Goal: Navigation & Orientation: Find specific page/section

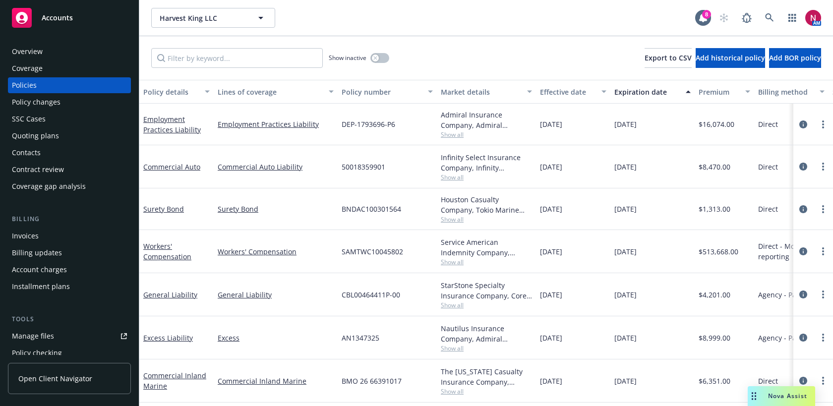
click at [62, 47] on div "Overview" at bounding box center [69, 52] width 115 height 16
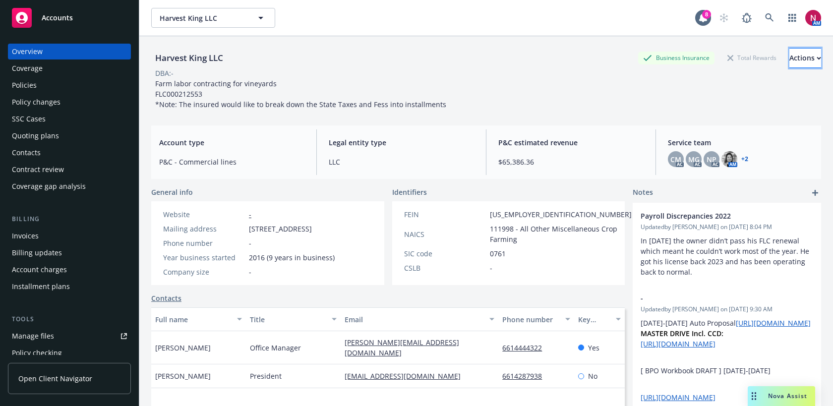
click at [797, 56] on div "Actions" at bounding box center [805, 58] width 32 height 19
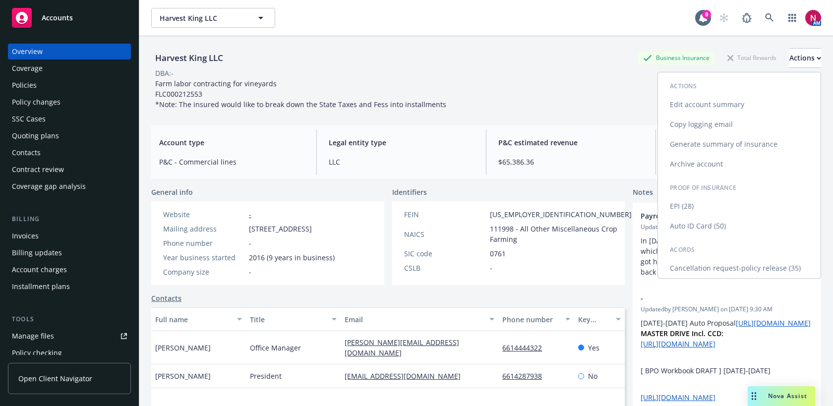
click at [763, 107] on link "Edit account summary" at bounding box center [739, 105] width 163 height 20
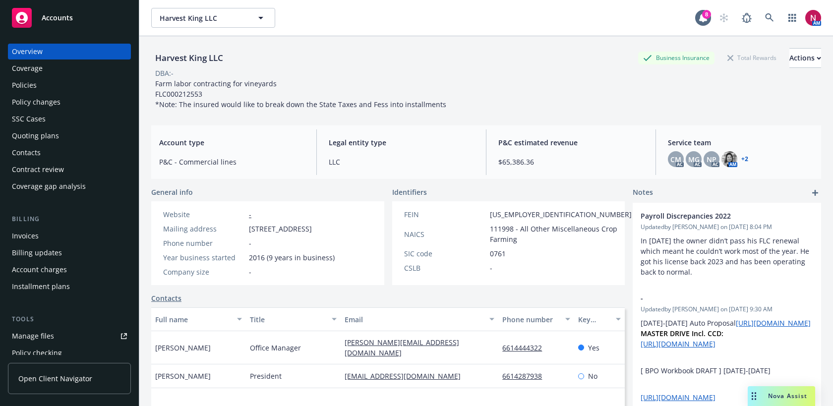
select select "US"
select select "LLC"
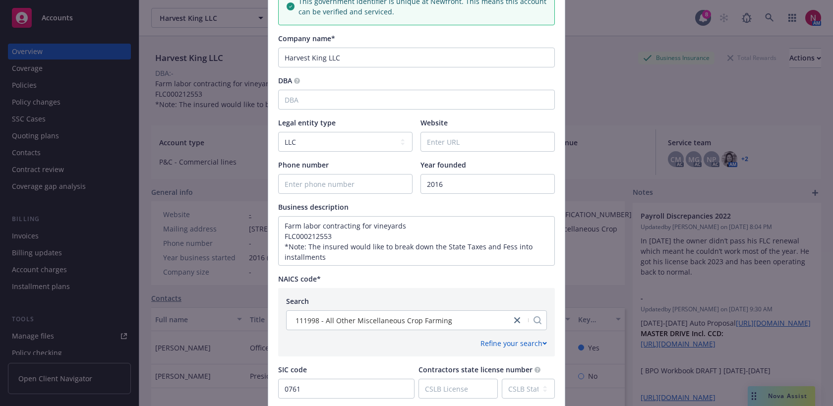
scroll to position [237, 0]
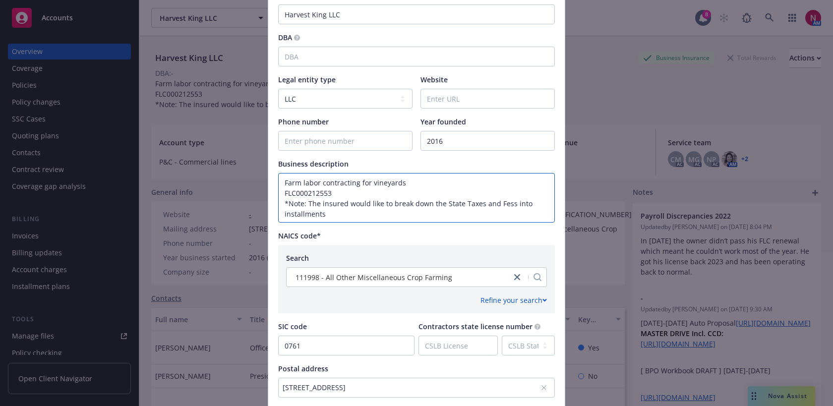
click at [448, 198] on textarea "Farm labor contracting for vineyards FLC000212553 *Note: The insured would like…" at bounding box center [416, 198] width 277 height 50
click at [446, 190] on textarea "Farm labor contracting for vineyards FLC000212553 *Note: The insured would like…" at bounding box center [416, 198] width 277 height 50
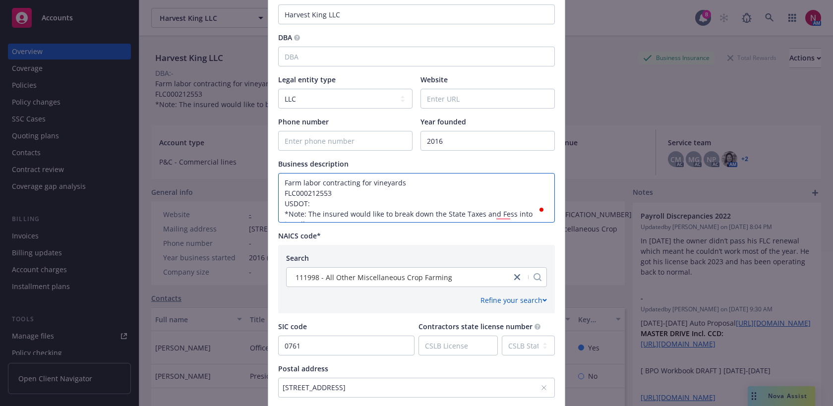
paste textarea "3422960"
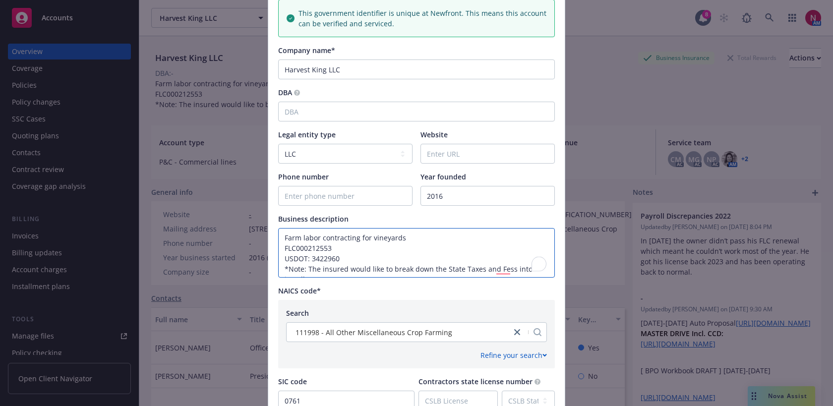
scroll to position [400, 0]
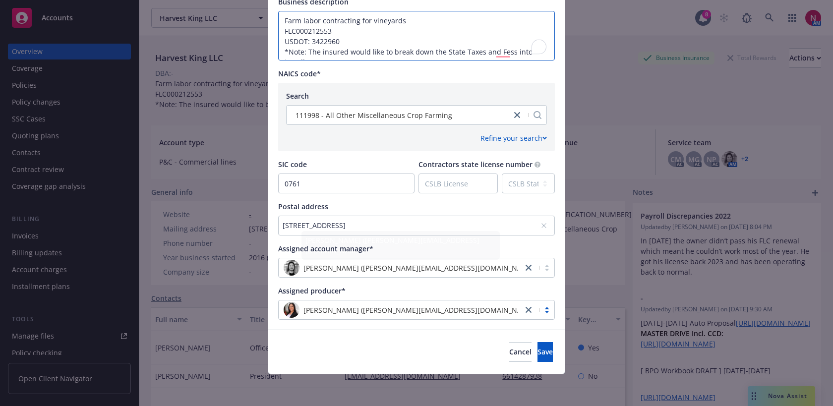
type textarea "Farm labor contracting for vineyards FLC000212553 USDOT: 3422960 *Note: The ins…"
click at [547, 363] on div "Cancel Save" at bounding box center [416, 352] width 296 height 44
click at [542, 354] on button "Save" at bounding box center [544, 352] width 15 height 20
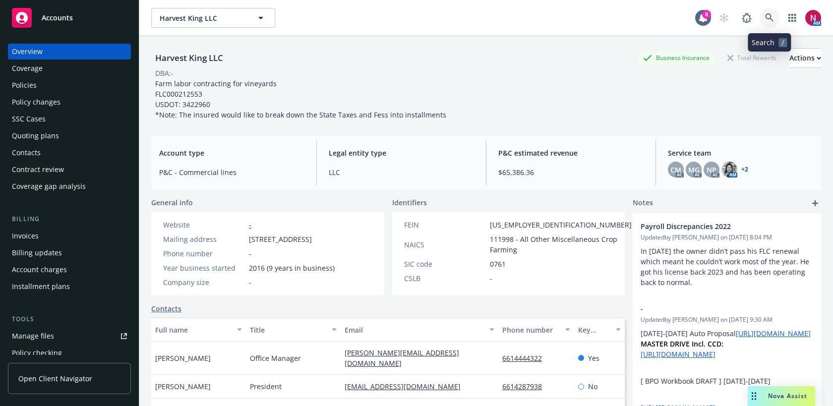
click at [768, 13] on icon at bounding box center [769, 17] width 8 height 8
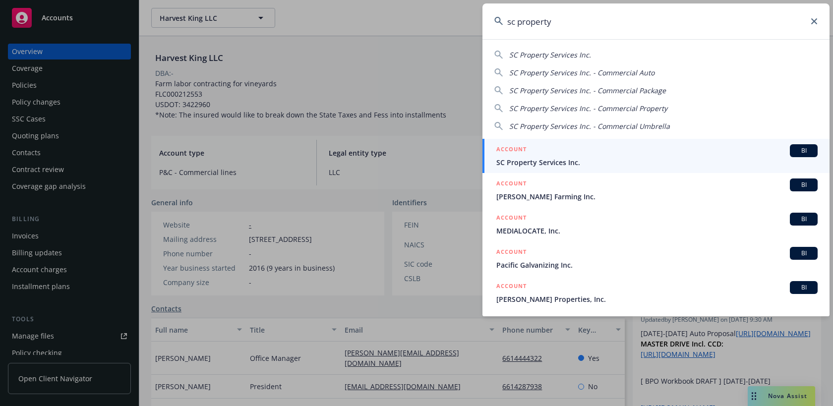
type input "sc property"
click at [527, 158] on span "SC Property Services Inc." at bounding box center [656, 162] width 321 height 10
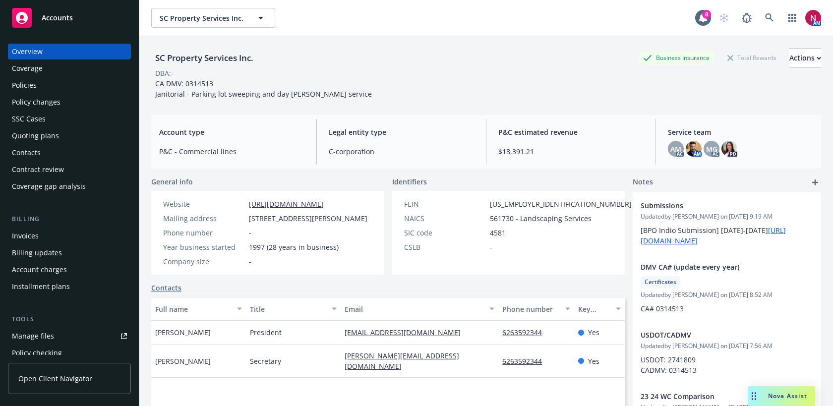
click at [54, 104] on div "Policy changes" at bounding box center [36, 102] width 49 height 16
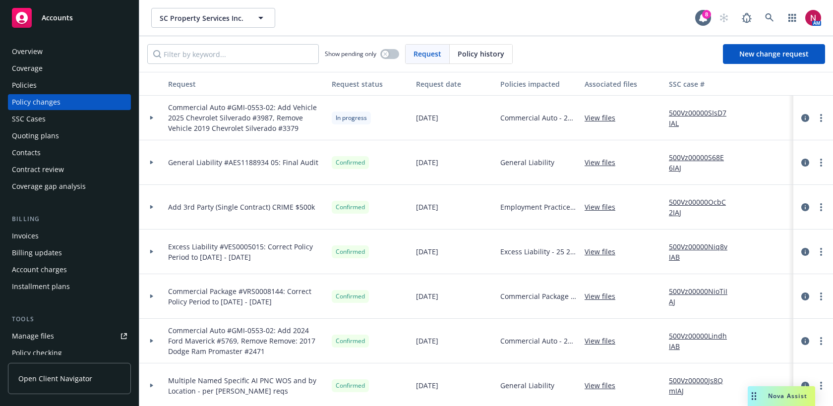
click at [60, 238] on div "Invoices" at bounding box center [69, 236] width 115 height 16
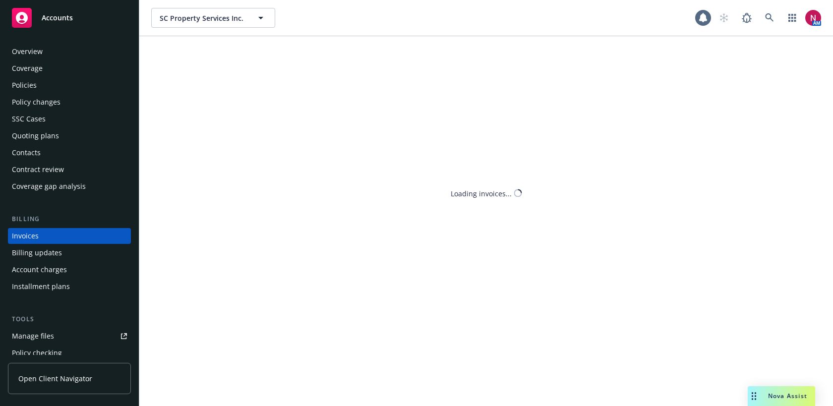
scroll to position [17, 0]
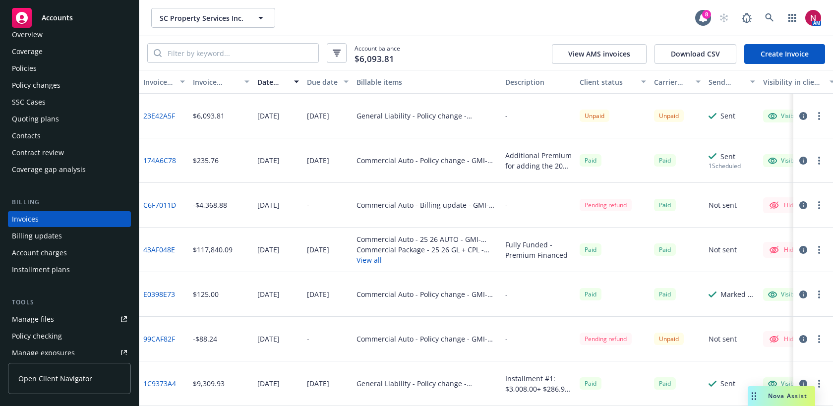
click at [802, 118] on icon "button" at bounding box center [803, 116] width 8 height 8
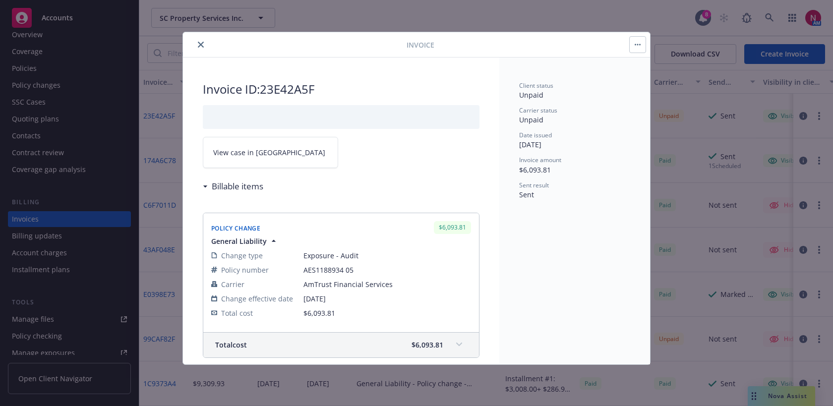
click at [266, 155] on span "View case in [GEOGRAPHIC_DATA]" at bounding box center [269, 152] width 112 height 10
click at [198, 48] on button "close" at bounding box center [201, 45] width 12 height 12
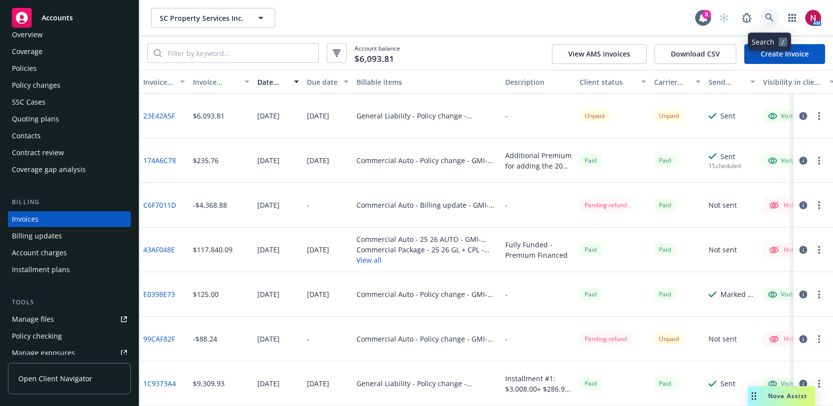
click at [767, 12] on link at bounding box center [769, 18] width 20 height 20
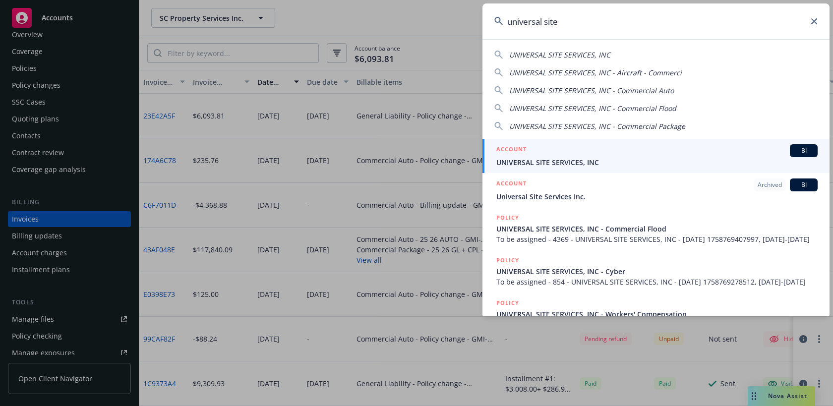
type input "universal site"
click at [668, 153] on div "ACCOUNT BI" at bounding box center [656, 150] width 321 height 13
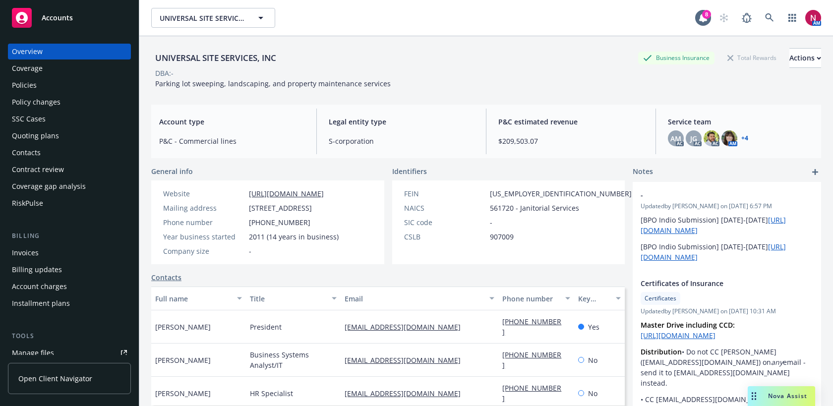
click at [37, 86] on div "Policies" at bounding box center [69, 85] width 115 height 16
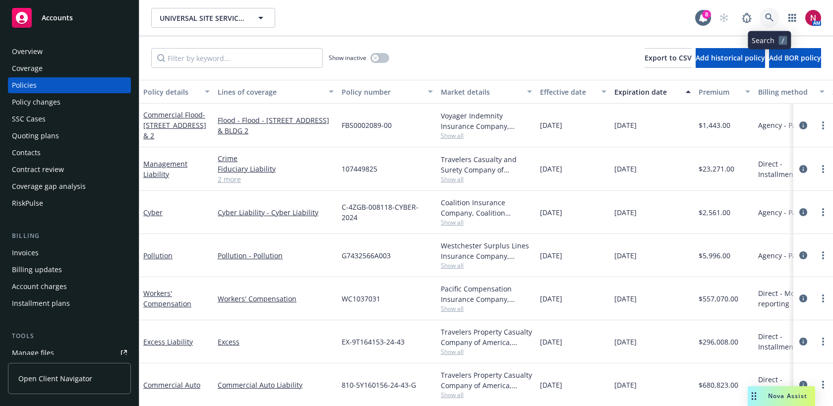
click at [771, 13] on icon at bounding box center [769, 17] width 9 height 9
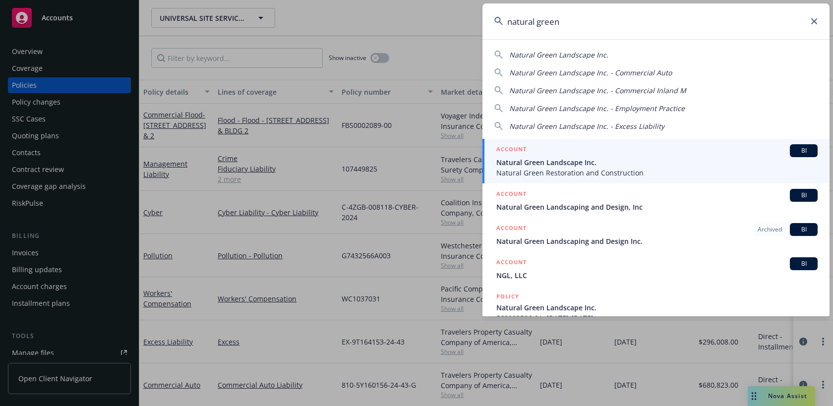
type input "natural green"
click at [689, 147] on div "ACCOUNT BI" at bounding box center [656, 150] width 321 height 13
